Goal: Find specific page/section: Find specific page/section

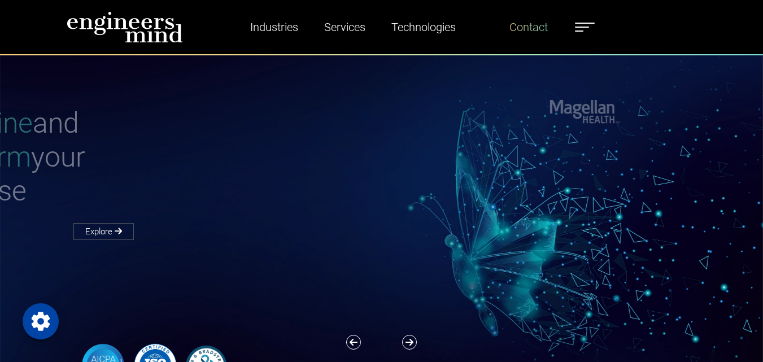
click at [533, 29] on link "Contact" at bounding box center [528, 27] width 47 height 26
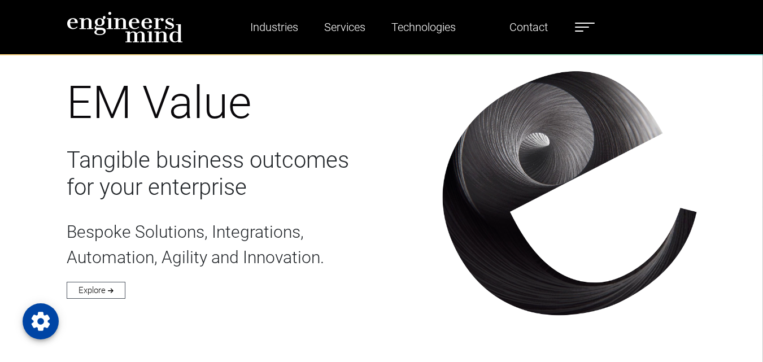
scroll to position [3429, 0]
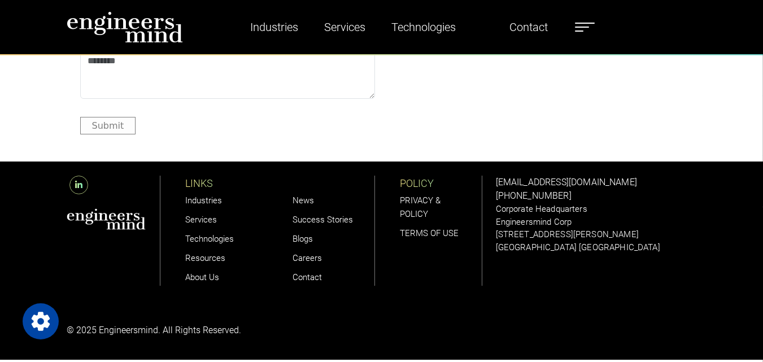
click at [208, 281] on link "About Us" at bounding box center [202, 277] width 34 height 10
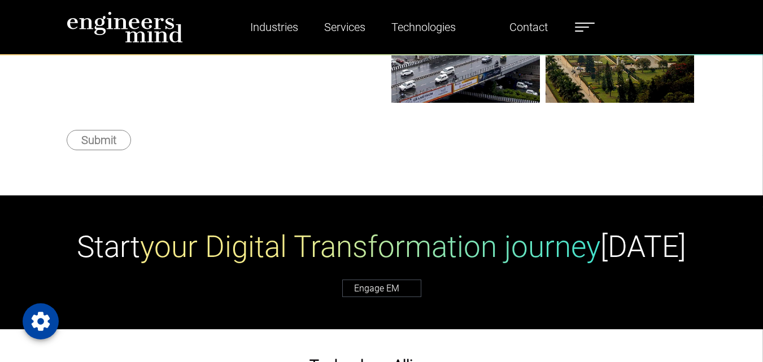
scroll to position [395, 0]
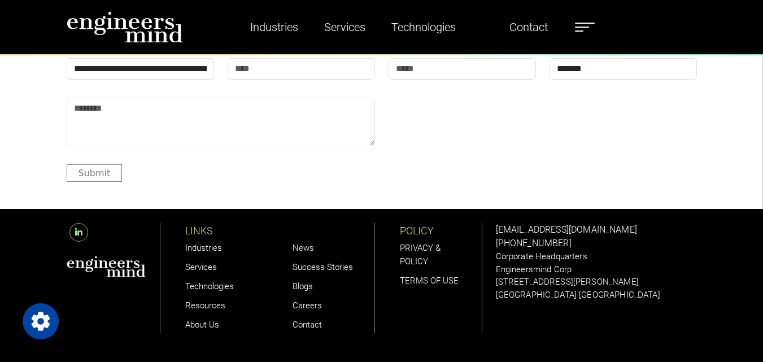
scroll to position [3044, 0]
